Goal: Book appointment/travel/reservation

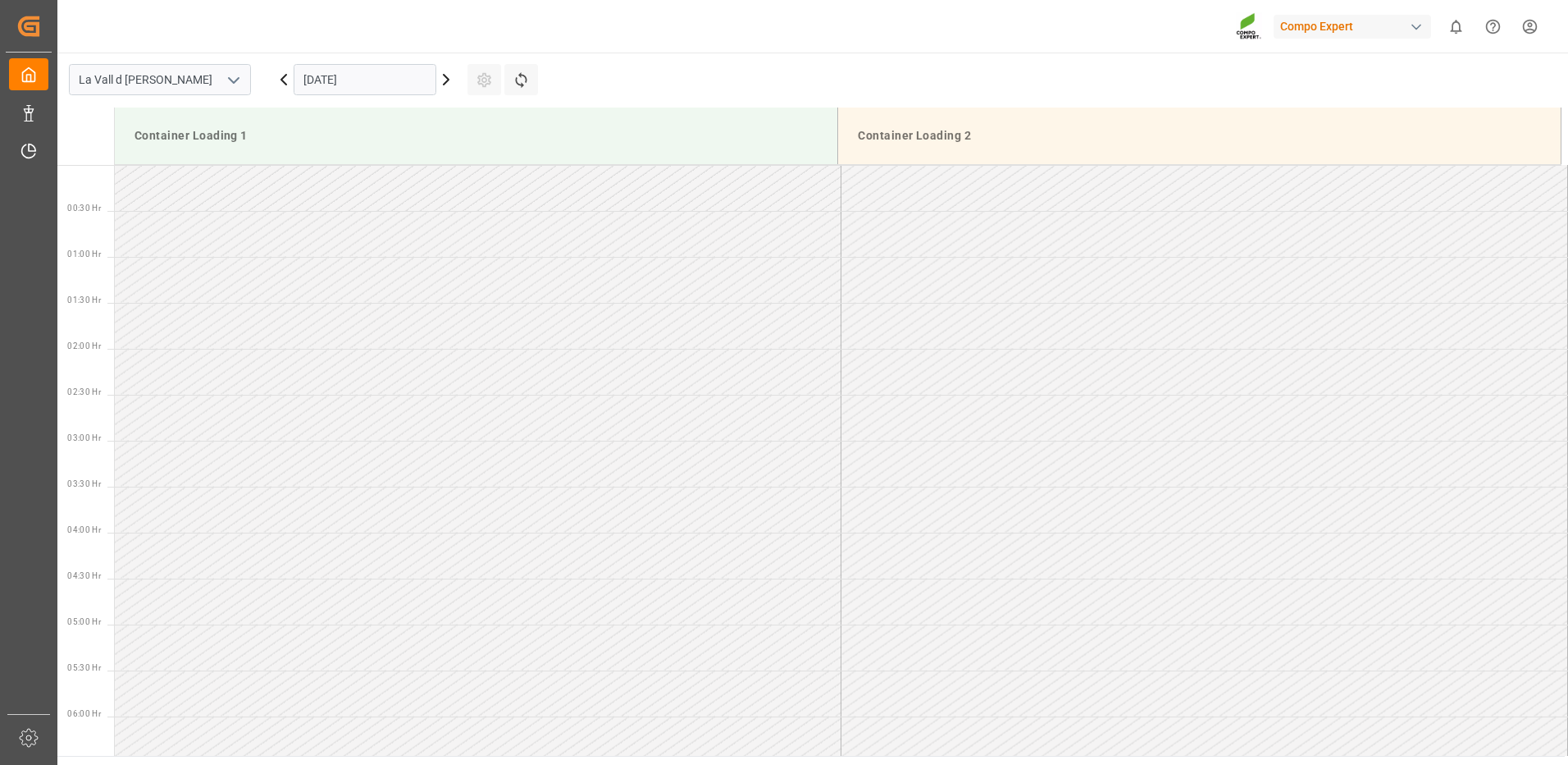
scroll to position [1276, 0]
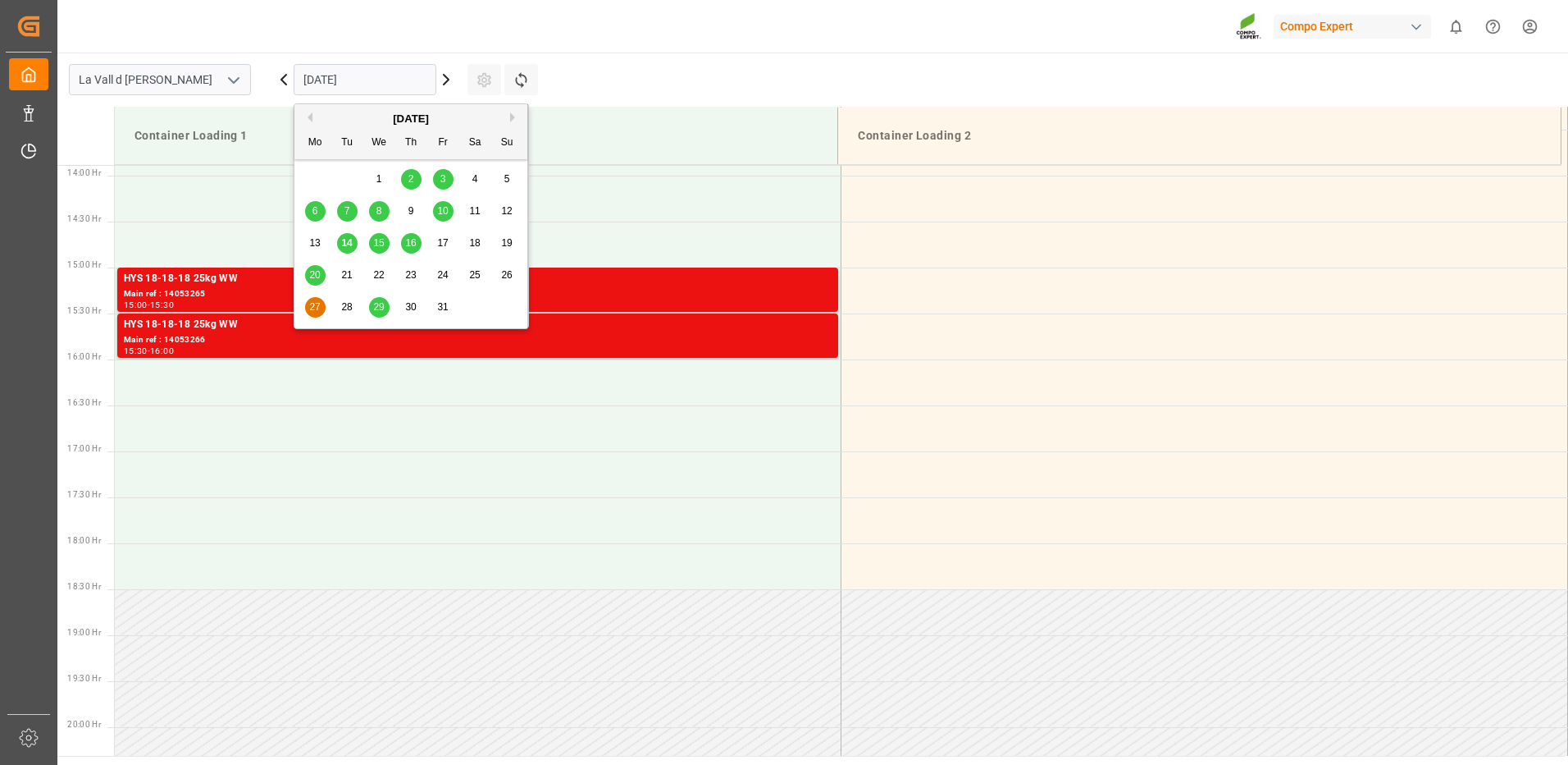
click at [353, 73] on input "27.10.2025" at bounding box center [365, 79] width 143 height 31
